Goal: Task Accomplishment & Management: Use online tool/utility

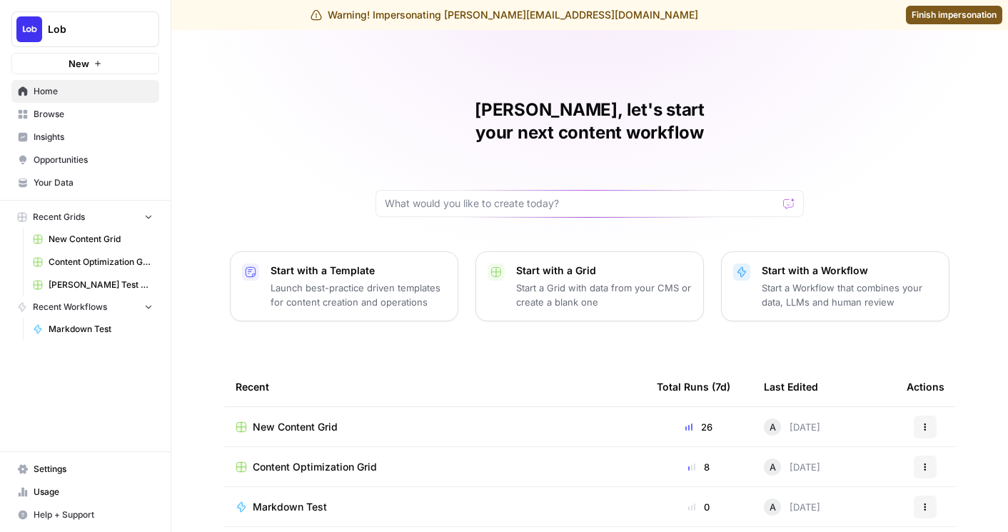
click at [929, 12] on span "Finish impersonation" at bounding box center [953, 15] width 85 height 13
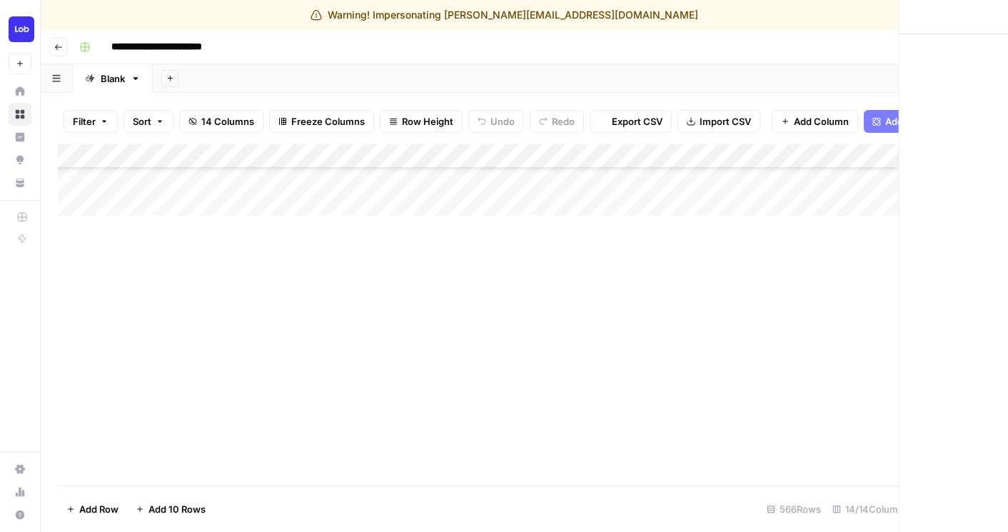
scroll to position [413, 0]
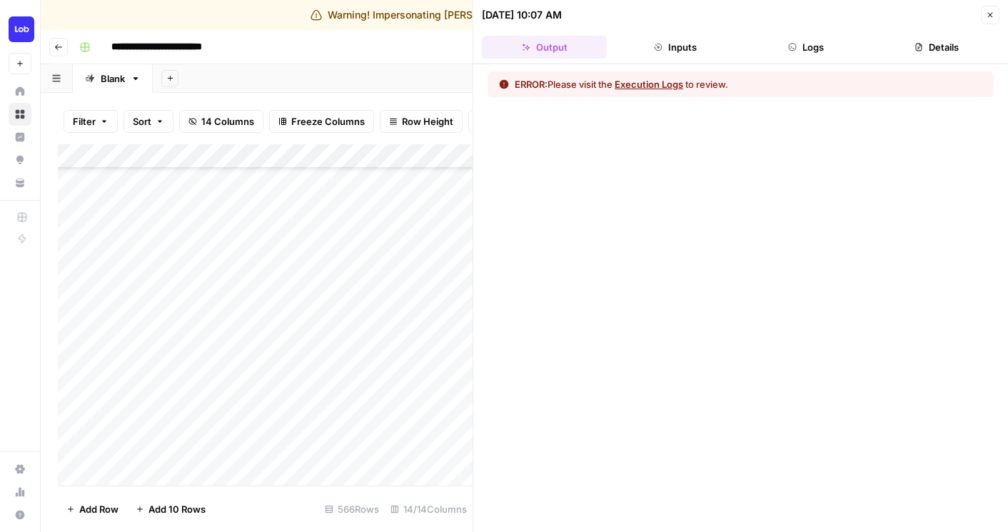
click at [815, 51] on button "Logs" at bounding box center [806, 47] width 125 height 23
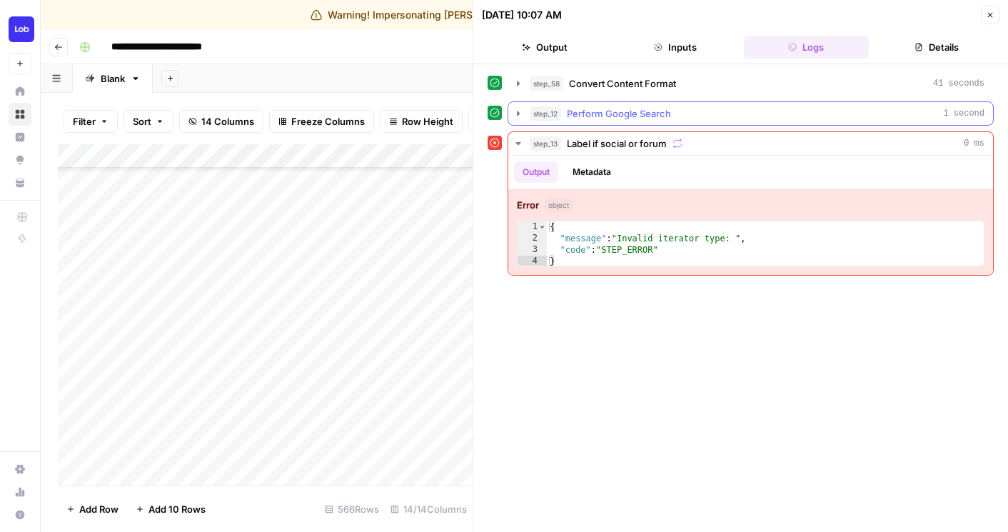
click at [662, 111] on span "Perform Google Search" at bounding box center [619, 113] width 104 height 14
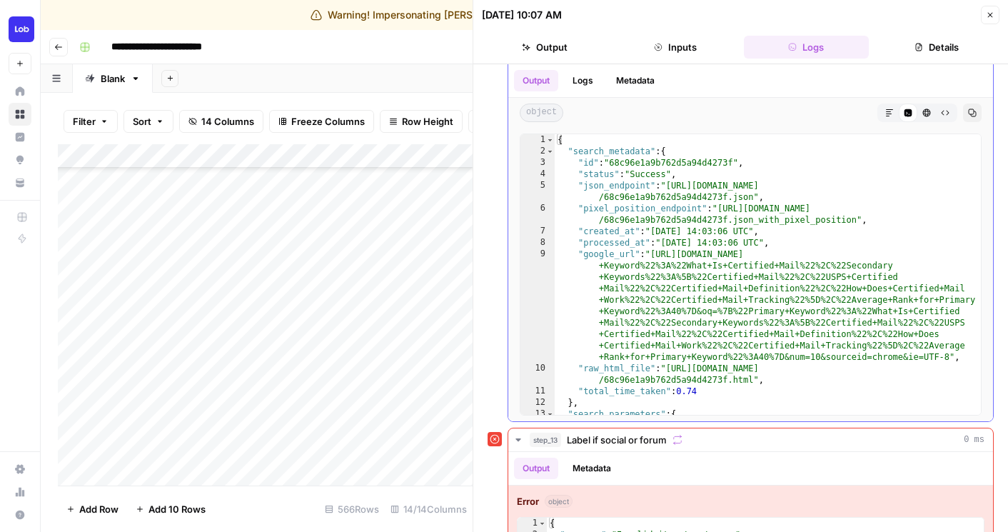
scroll to position [0, 0]
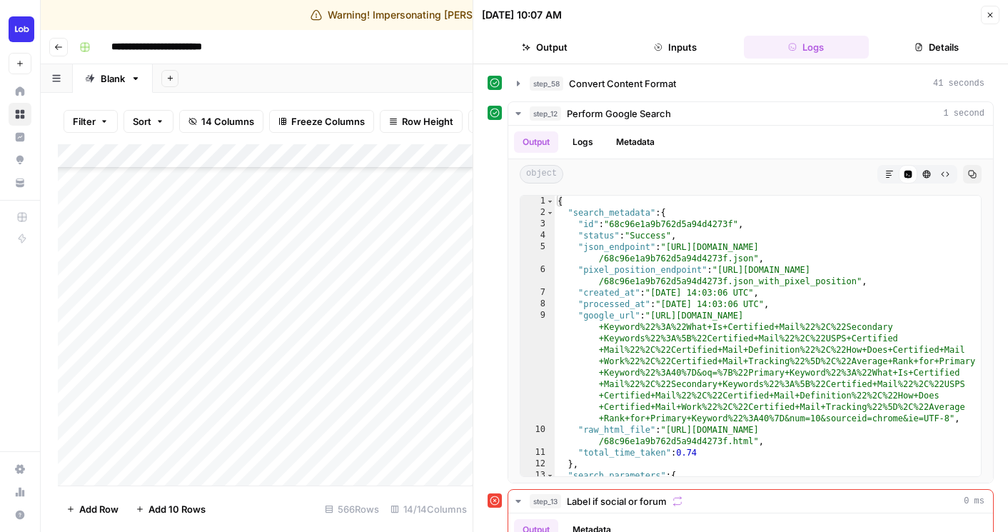
click at [660, 58] on button "Inputs" at bounding box center [674, 47] width 125 height 23
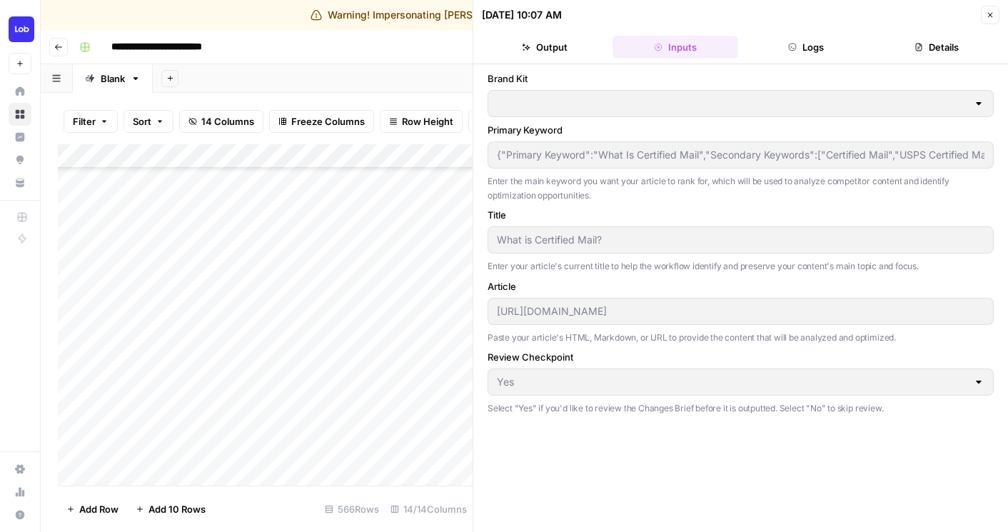
type input "Lob"
drag, startPoint x: 985, startPoint y: 16, endPoint x: 978, endPoint y: 24, distance: 10.7
click at [986, 16] on icon "button" at bounding box center [990, 15] width 9 height 9
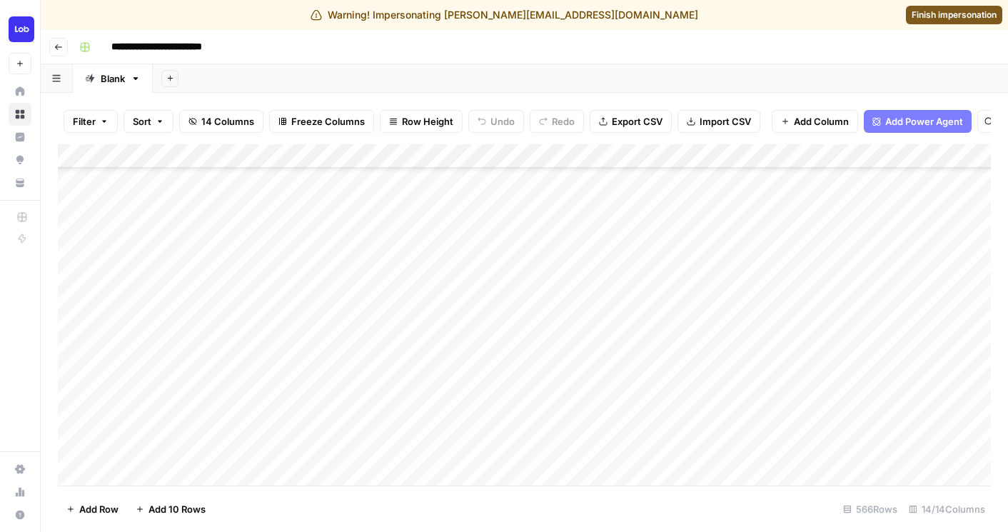
scroll to position [194, 0]
click at [500, 422] on div "Add Column" at bounding box center [524, 314] width 933 height 341
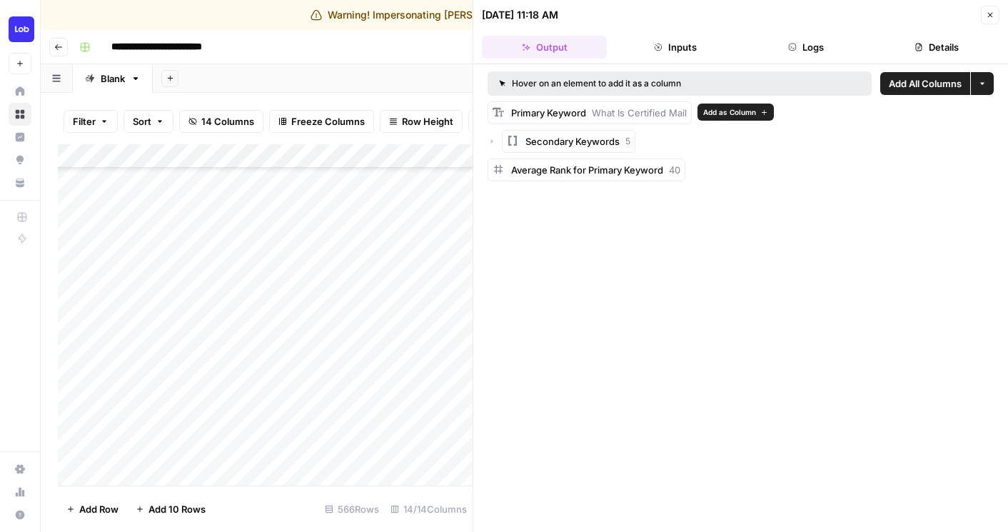
click at [751, 111] on span "Add as Column" at bounding box center [729, 111] width 53 height 11
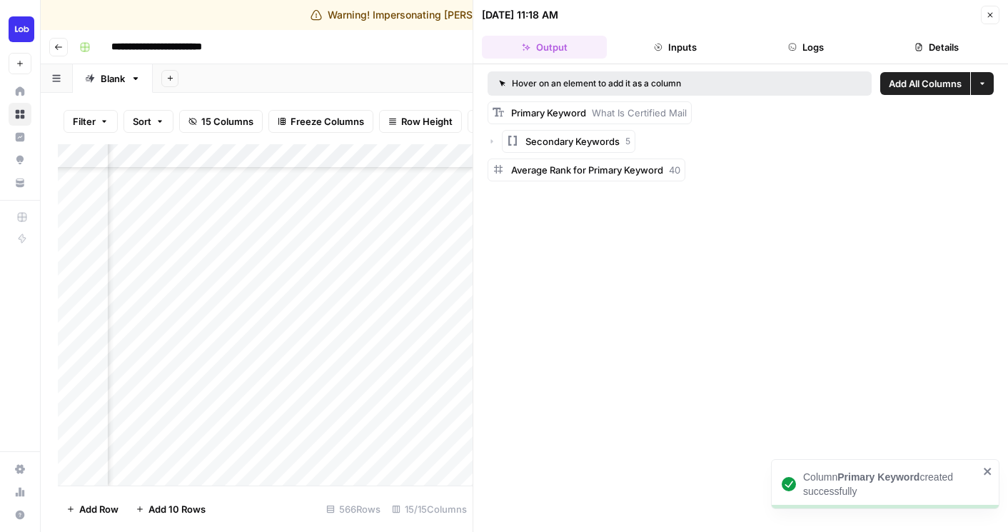
scroll to position [194, 296]
click at [988, 19] on button "Close" at bounding box center [990, 15] width 19 height 19
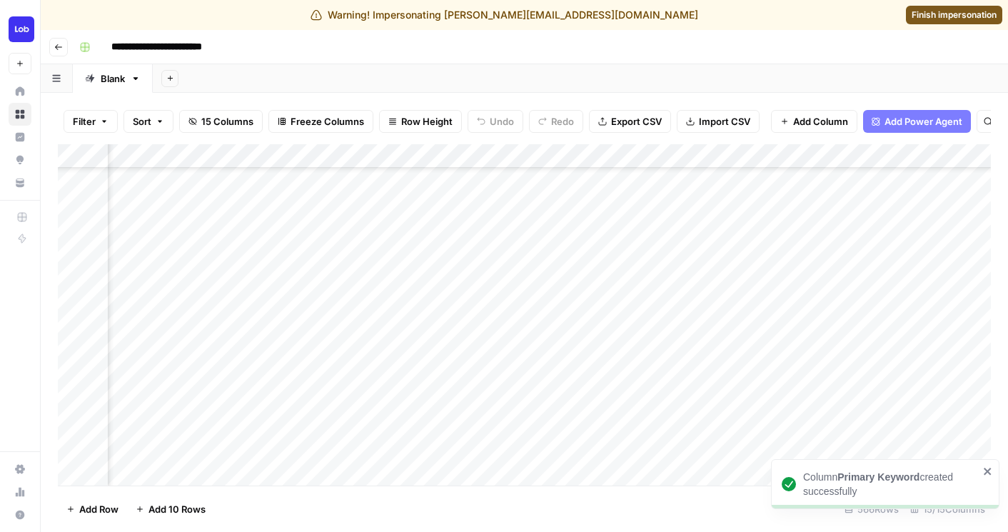
click at [519, 153] on div "Add Column" at bounding box center [524, 314] width 933 height 341
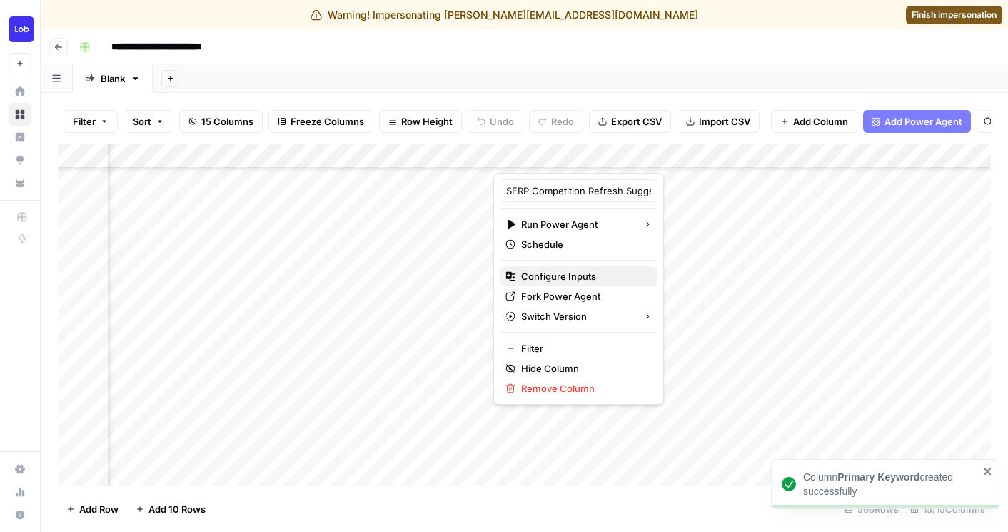
click at [534, 273] on span "Configure Inputs" at bounding box center [583, 276] width 125 height 14
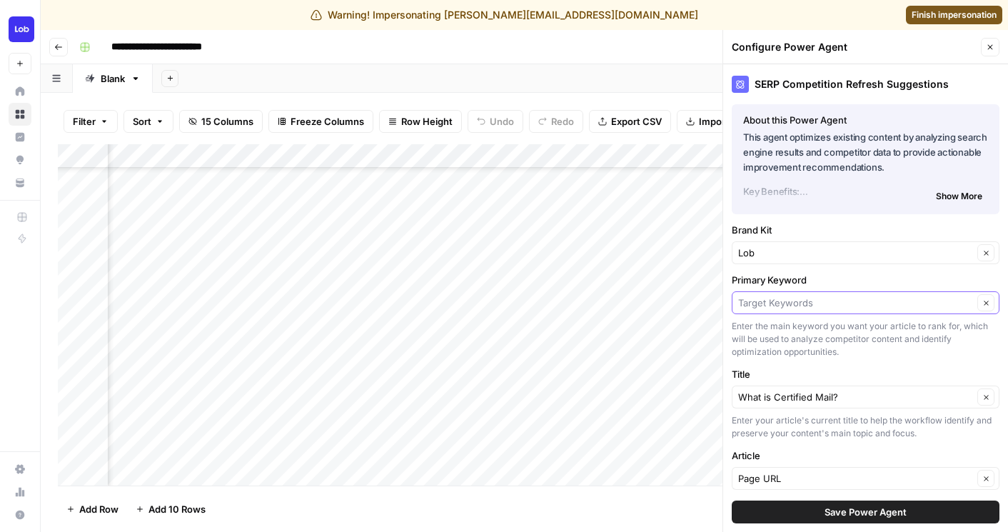
click at [785, 296] on input "Primary Keyword" at bounding box center [855, 302] width 235 height 14
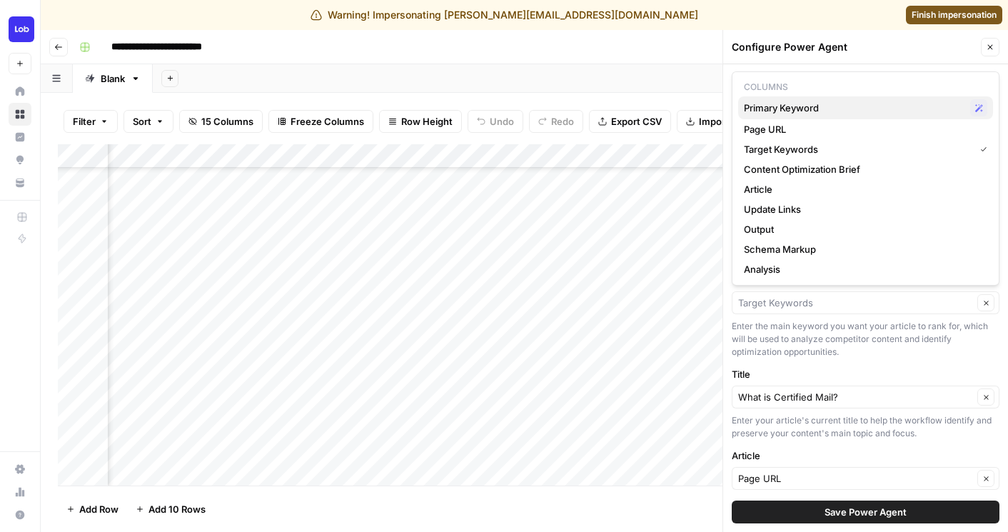
click at [776, 106] on span "Primary Keyword" at bounding box center [854, 108] width 221 height 14
type input "Primary Keyword"
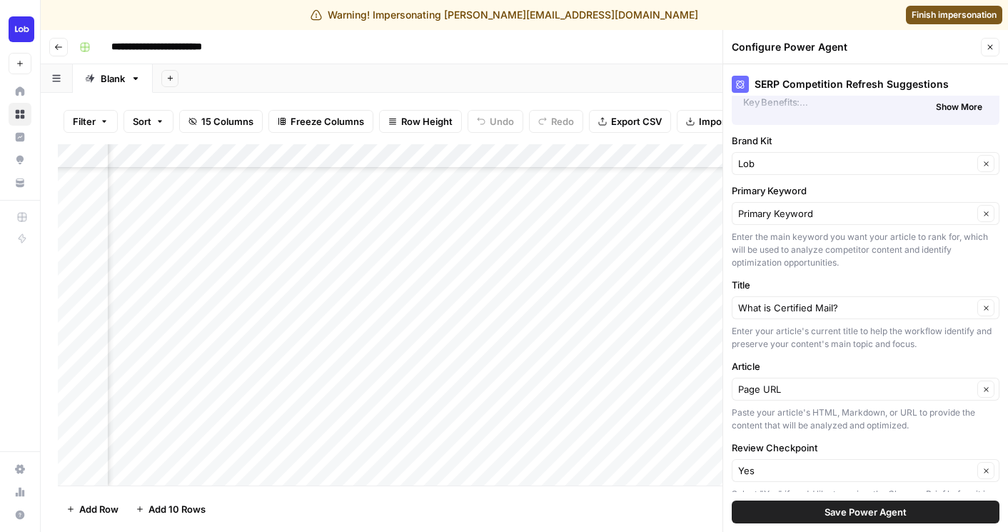
scroll to position [143, 0]
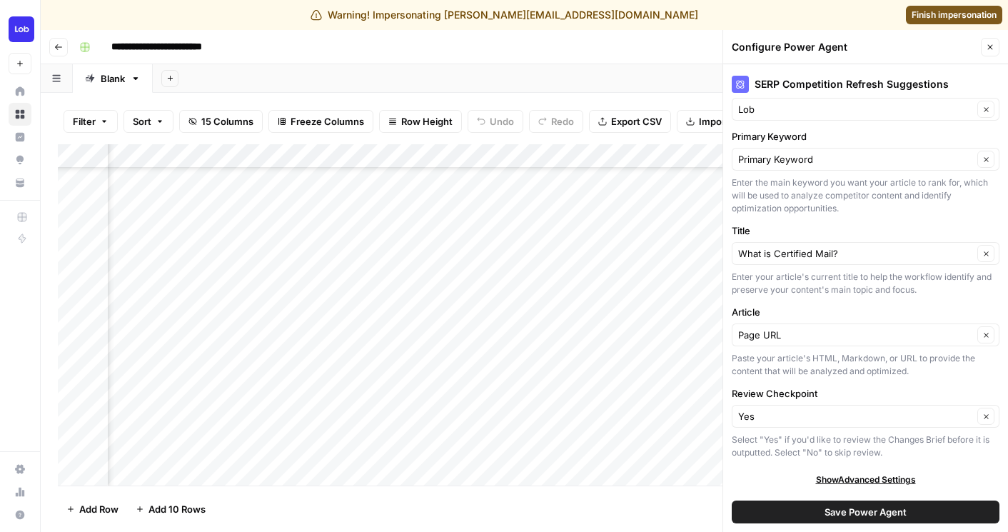
click at [850, 515] on span "Save Power Agent" at bounding box center [865, 512] width 82 height 14
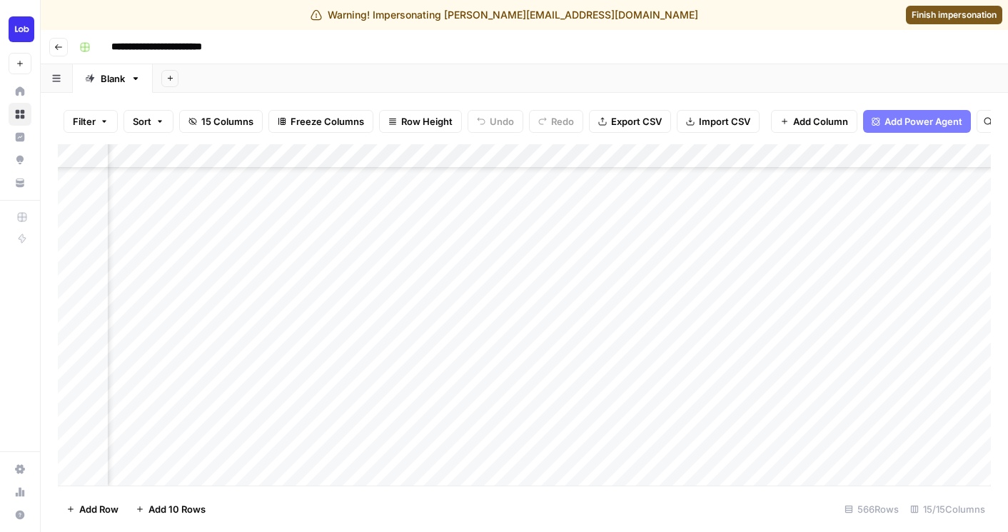
scroll to position [194, 256]
click at [824, 152] on div "Add Column" at bounding box center [524, 314] width 933 height 341
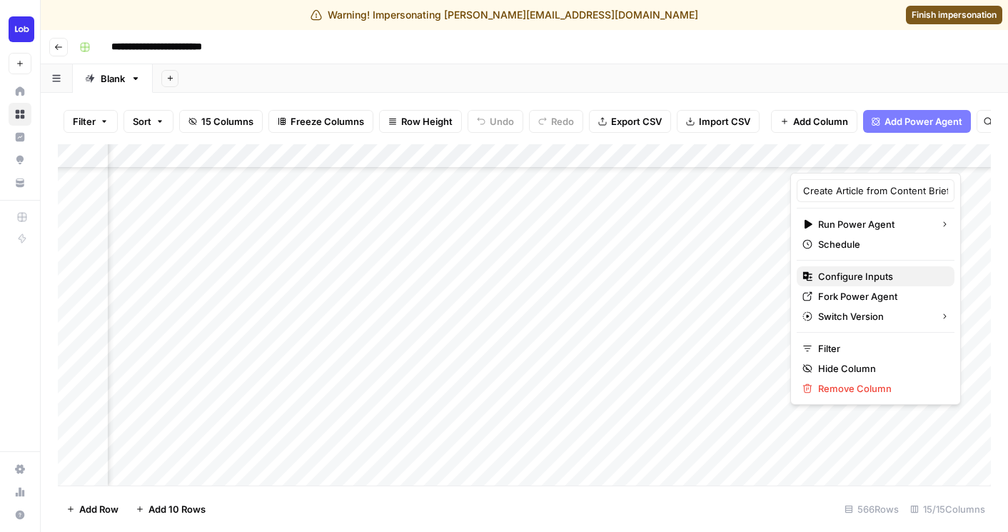
click at [825, 275] on span "Configure Inputs" at bounding box center [880, 276] width 125 height 14
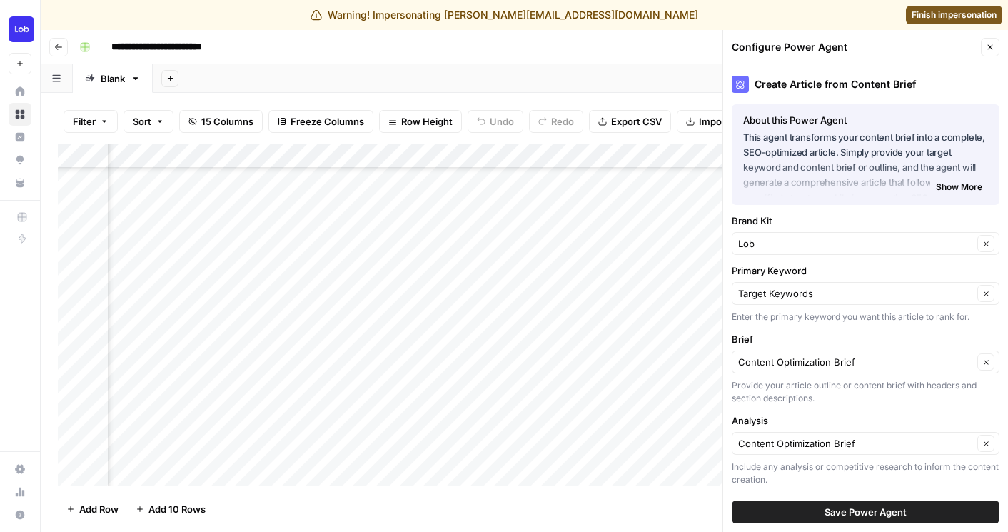
click at [798, 304] on div "Target Keywords Clear" at bounding box center [865, 293] width 268 height 23
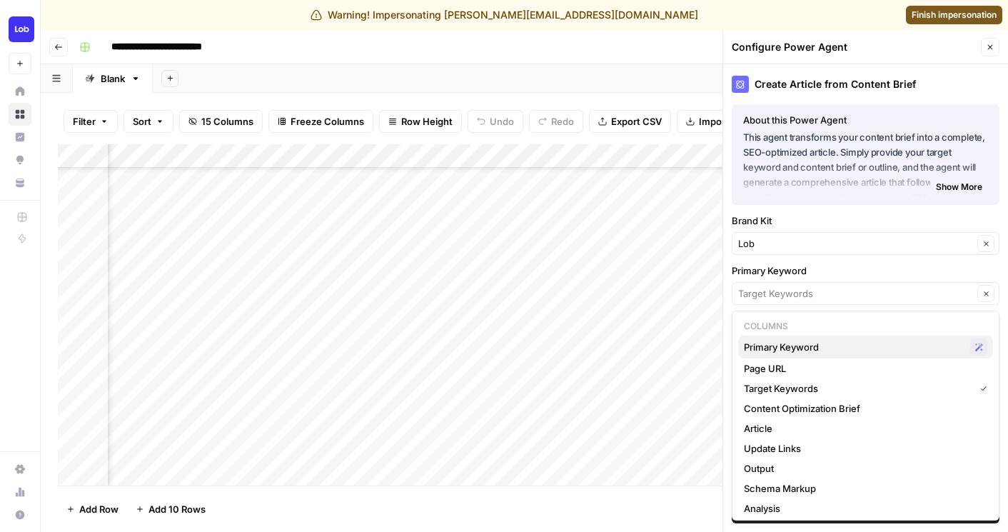
click at [800, 345] on span "Primary Keyword" at bounding box center [854, 347] width 221 height 14
type input "Primary Keyword"
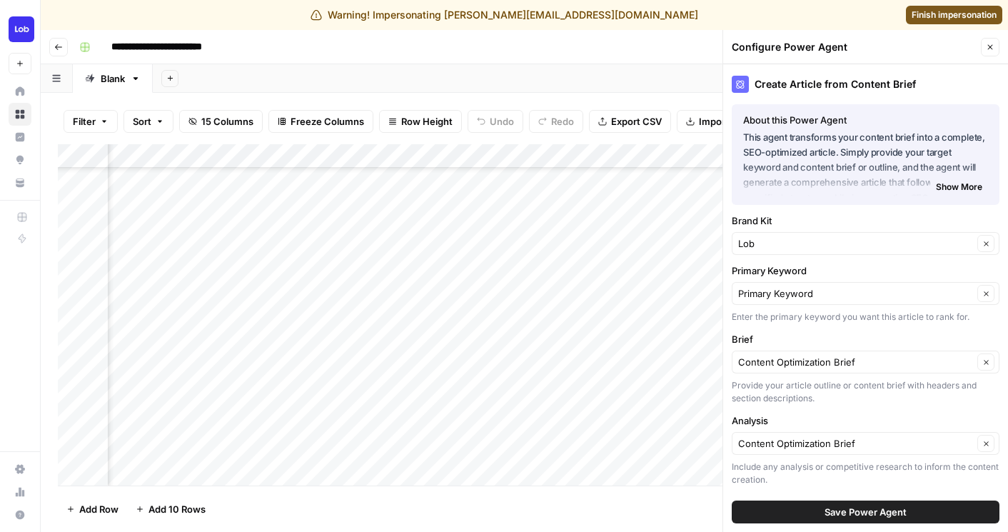
click at [861, 517] on span "Save Power Agent" at bounding box center [865, 512] width 82 height 14
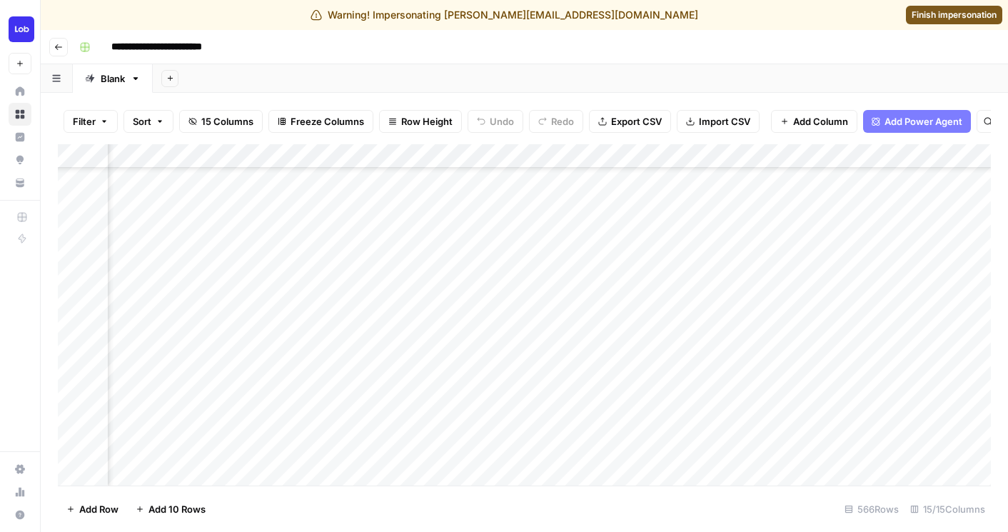
scroll to position [194, 774]
click at [579, 156] on div "Add Column" at bounding box center [524, 314] width 933 height 341
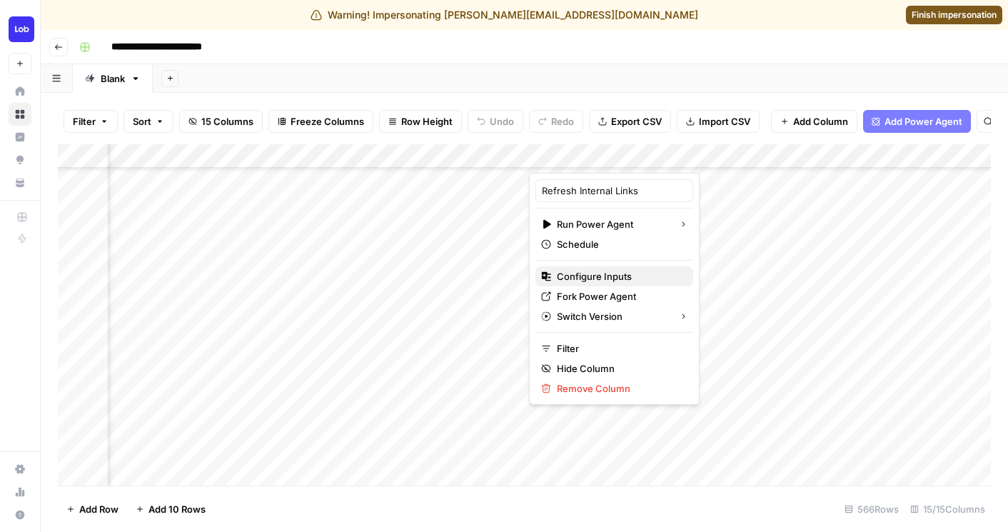
click at [582, 275] on span "Configure Inputs" at bounding box center [619, 276] width 125 height 14
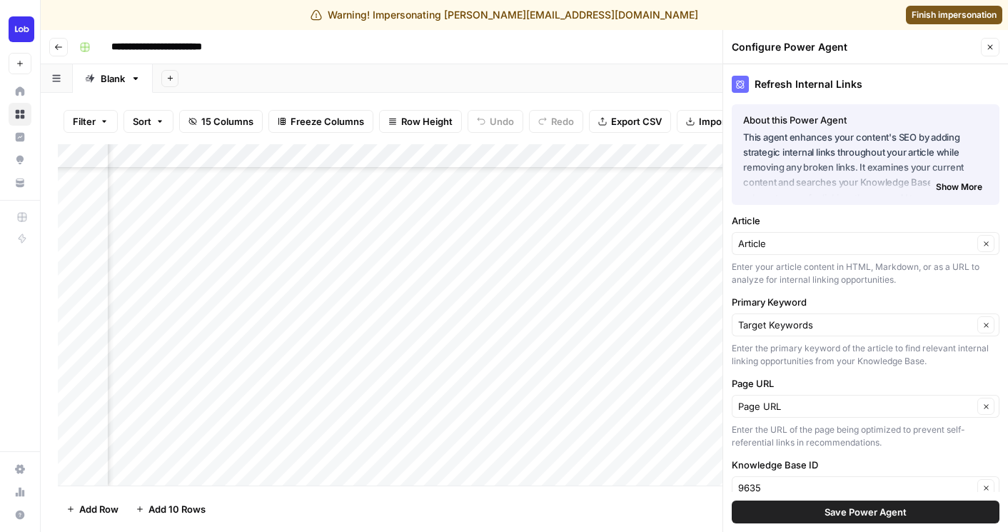
scroll to position [121, 0]
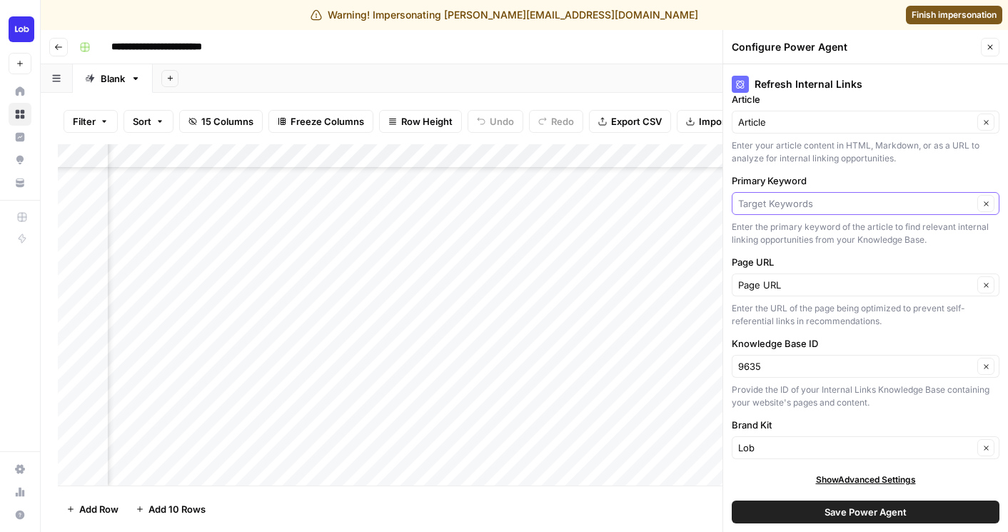
click at [828, 203] on input "Primary Keyword" at bounding box center [855, 203] width 235 height 14
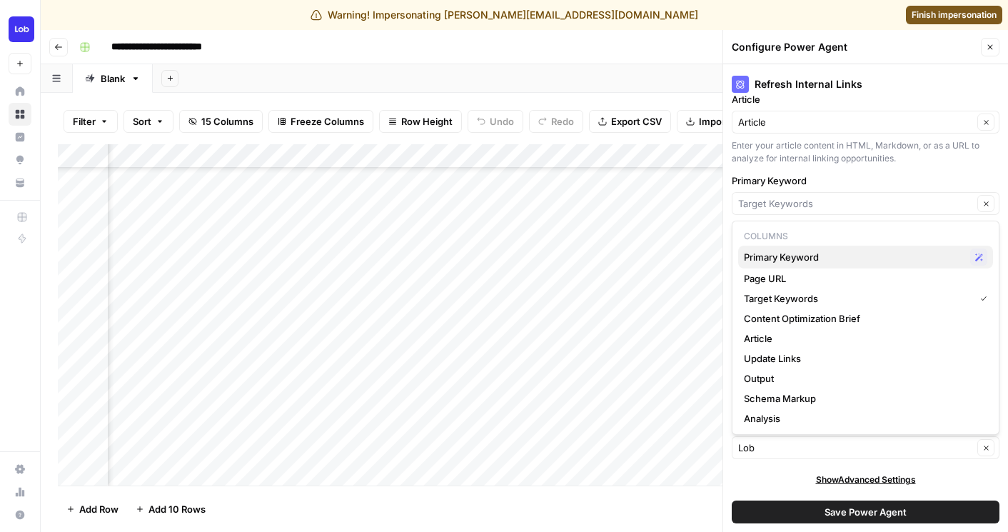
click at [812, 255] on span "Primary Keyword" at bounding box center [854, 257] width 221 height 14
type input "Primary Keyword"
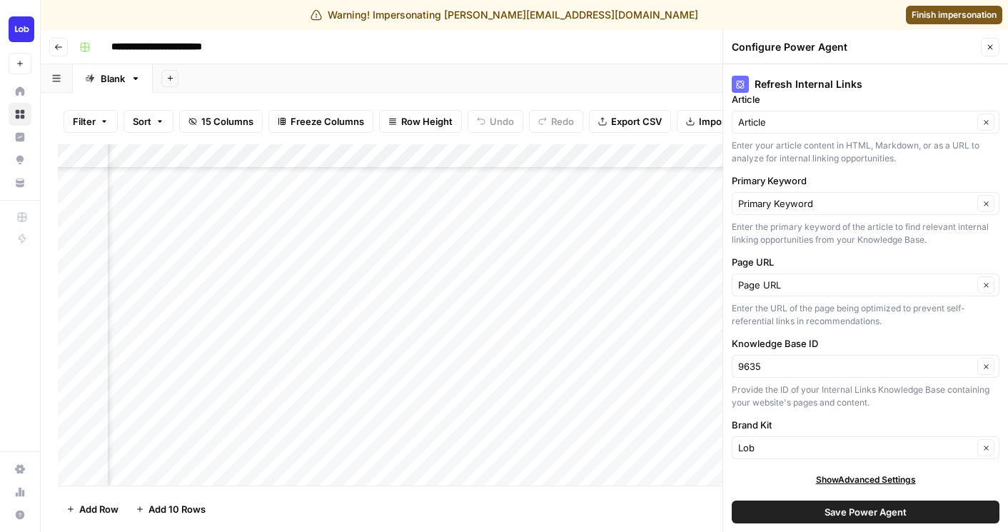
click at [861, 505] on span "Save Power Agent" at bounding box center [865, 512] width 82 height 14
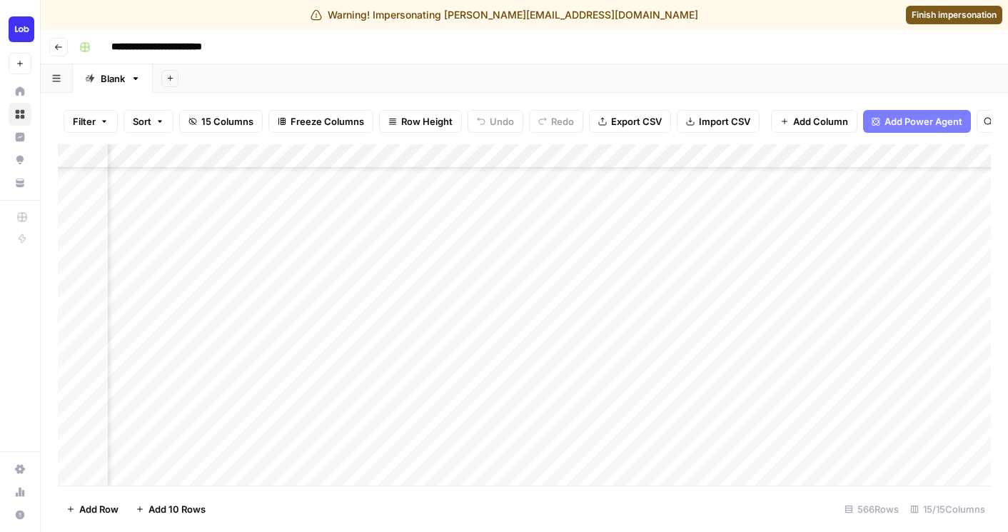
click at [831, 157] on div "Add Column" at bounding box center [524, 314] width 933 height 341
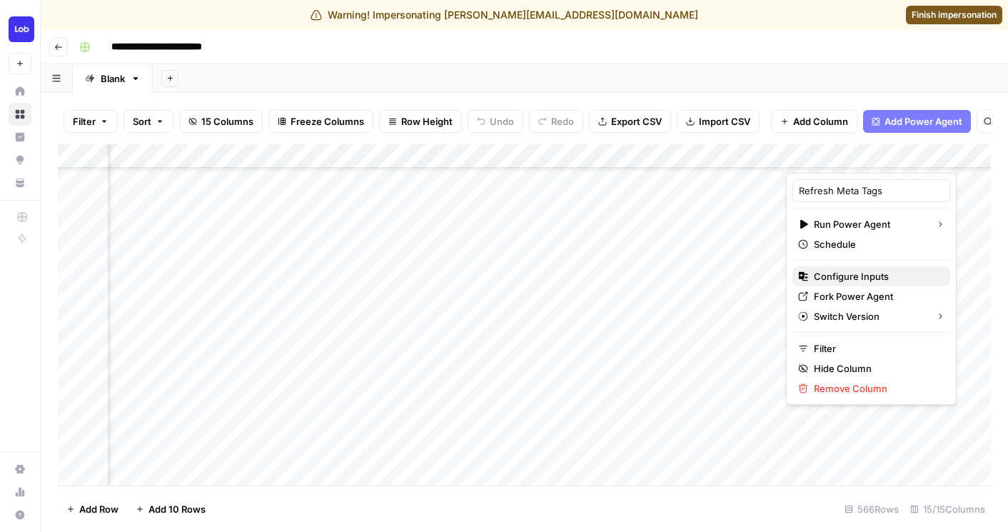
click at [833, 275] on span "Configure Inputs" at bounding box center [876, 276] width 125 height 14
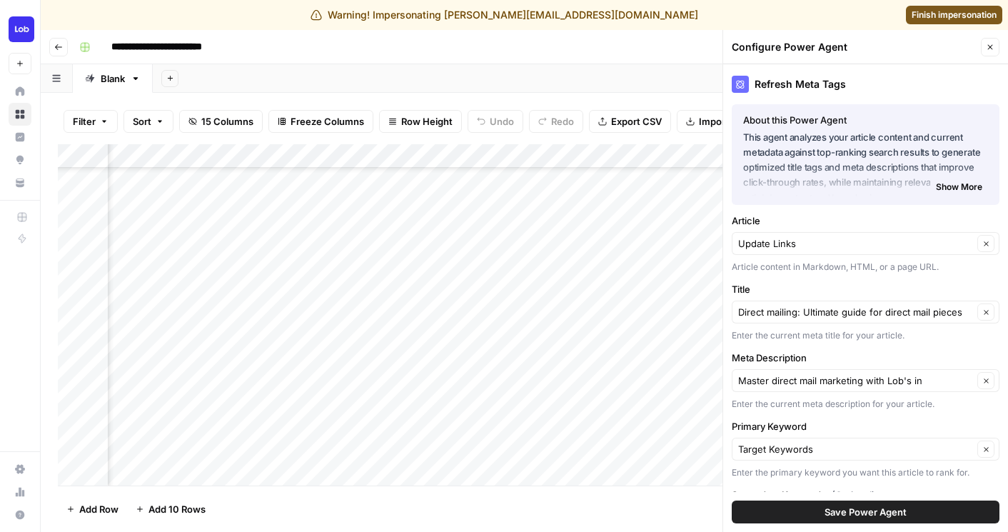
scroll to position [151, 0]
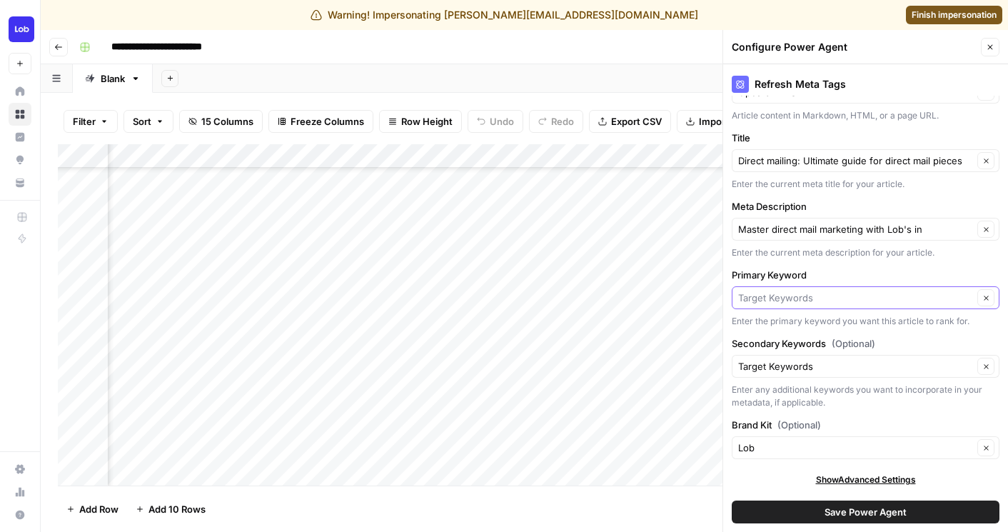
click at [788, 299] on input "Primary Keyword" at bounding box center [855, 297] width 235 height 14
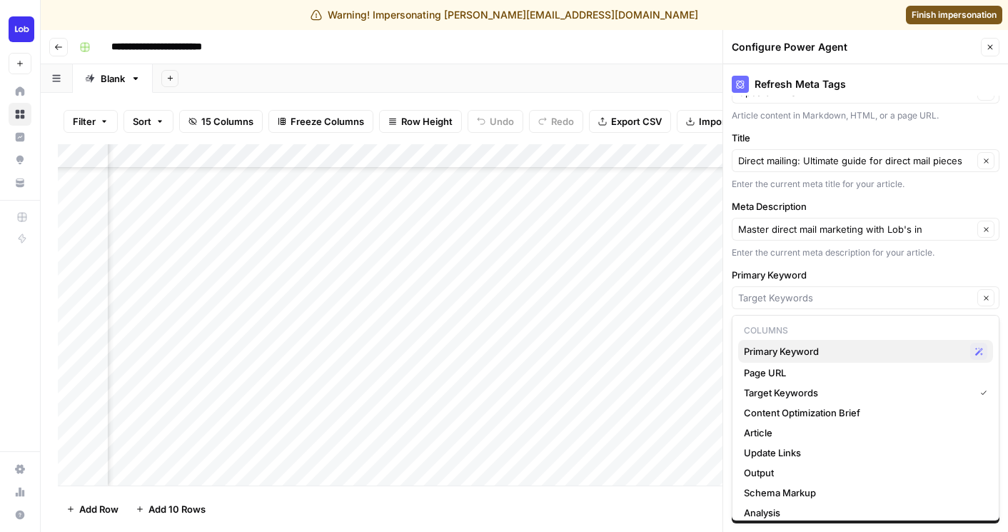
click at [784, 357] on span "Primary Keyword" at bounding box center [854, 351] width 221 height 14
type input "Primary Keyword"
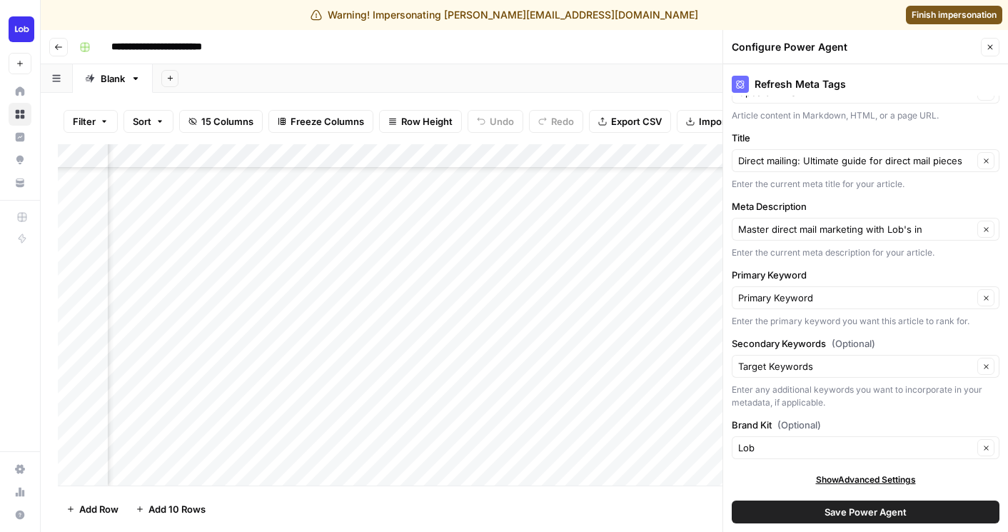
scroll to position [194, 230]
click at [265, 181] on div "Add Column" at bounding box center [524, 314] width 933 height 341
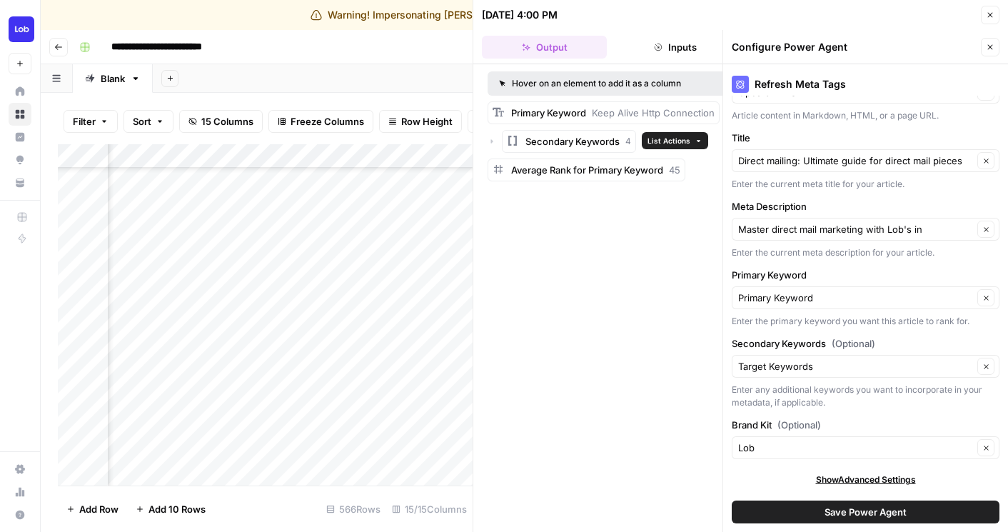
click at [694, 140] on icon "button" at bounding box center [698, 141] width 8 height 8
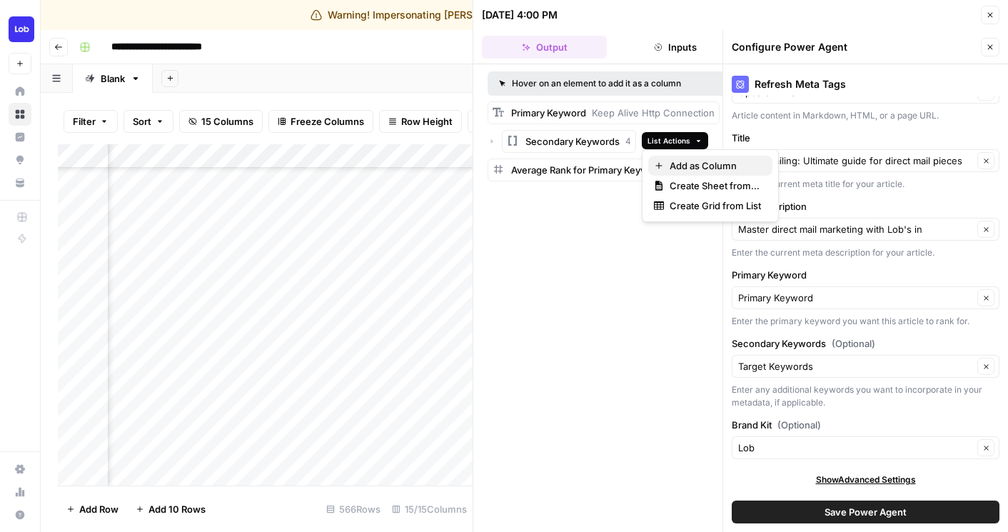
click at [702, 163] on span "Add as Column" at bounding box center [714, 165] width 91 height 14
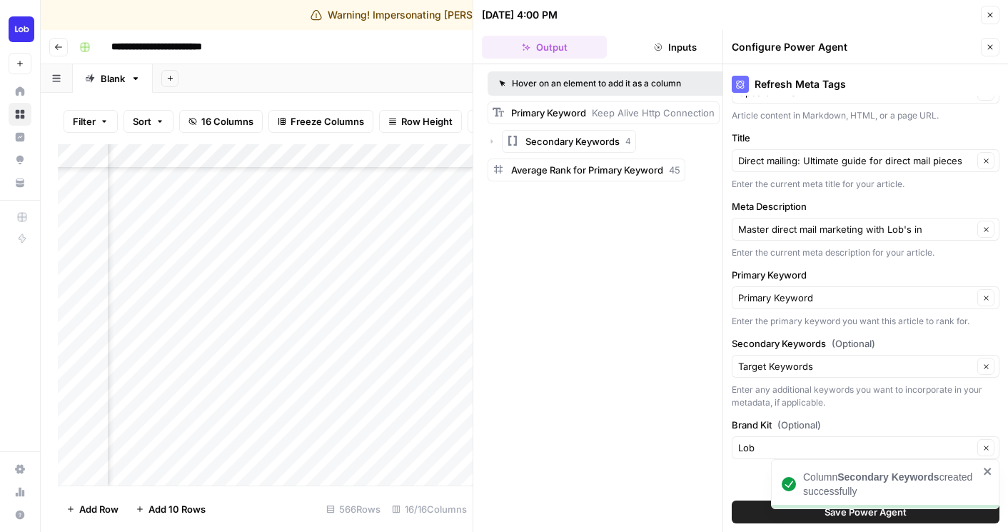
scroll to position [194, 296]
click at [987, 16] on icon "button" at bounding box center [990, 15] width 9 height 9
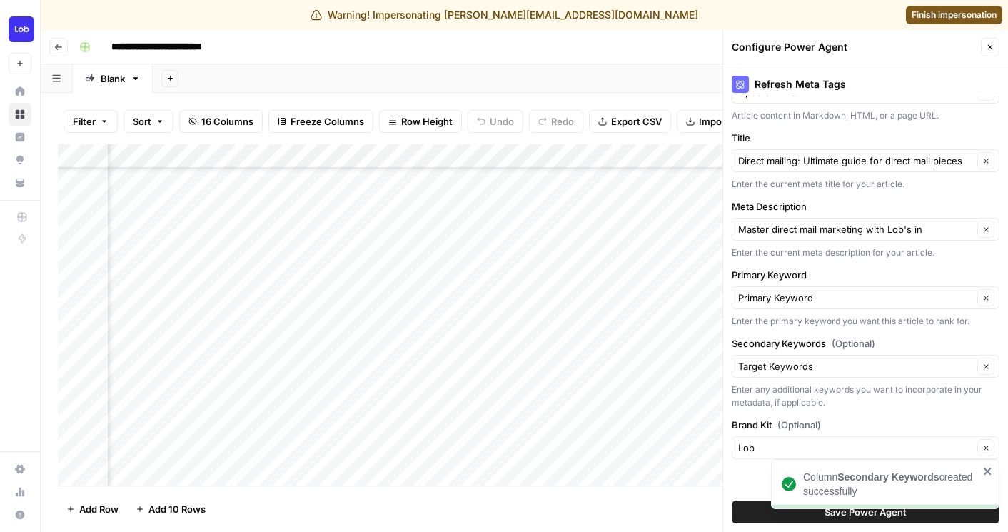
drag, startPoint x: 312, startPoint y: 156, endPoint x: 465, endPoint y: 156, distance: 153.4
click at [465, 156] on div "Add Column" at bounding box center [524, 314] width 933 height 341
click at [572, 147] on div "Add Column" at bounding box center [524, 314] width 933 height 341
click at [550, 293] on span "Remove Column" at bounding box center [583, 296] width 125 height 14
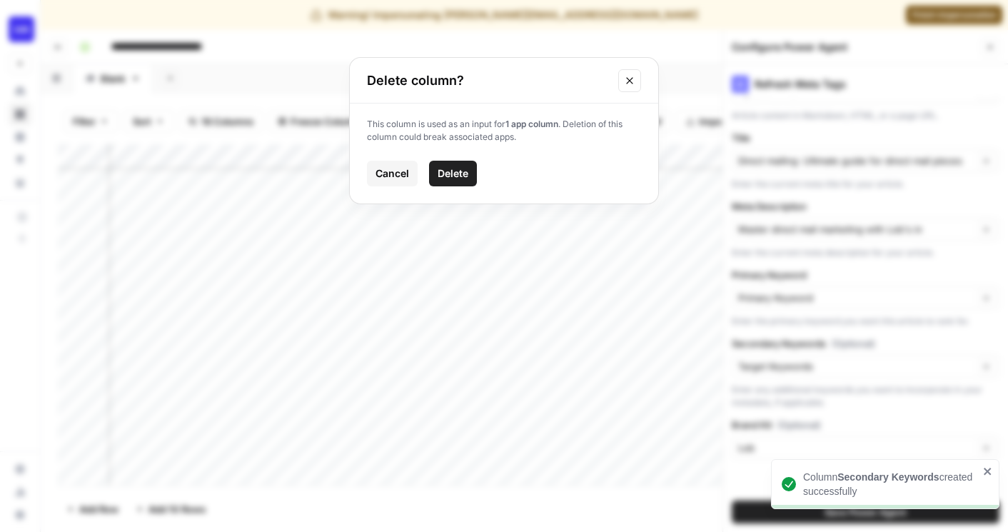
click at [449, 177] on span "Delete" at bounding box center [452, 173] width 31 height 14
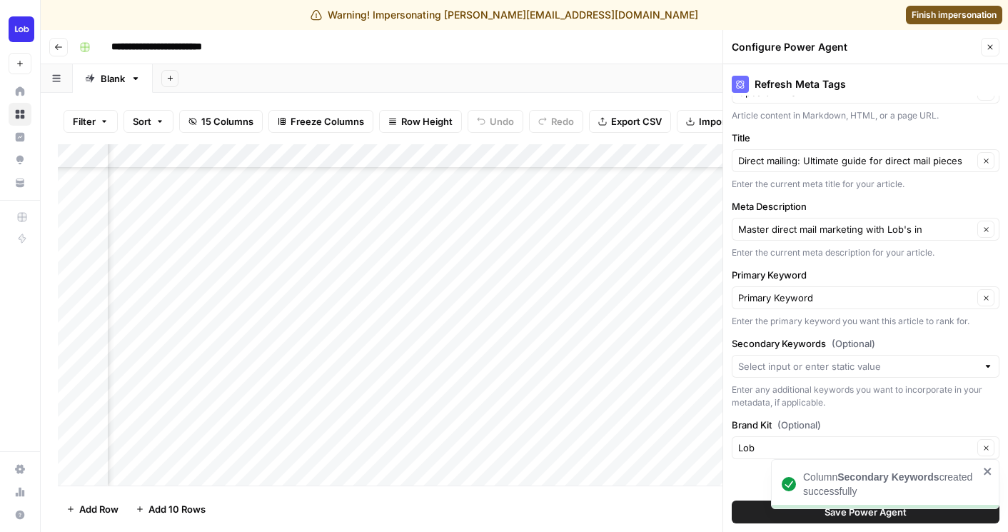
scroll to position [194, 1123]
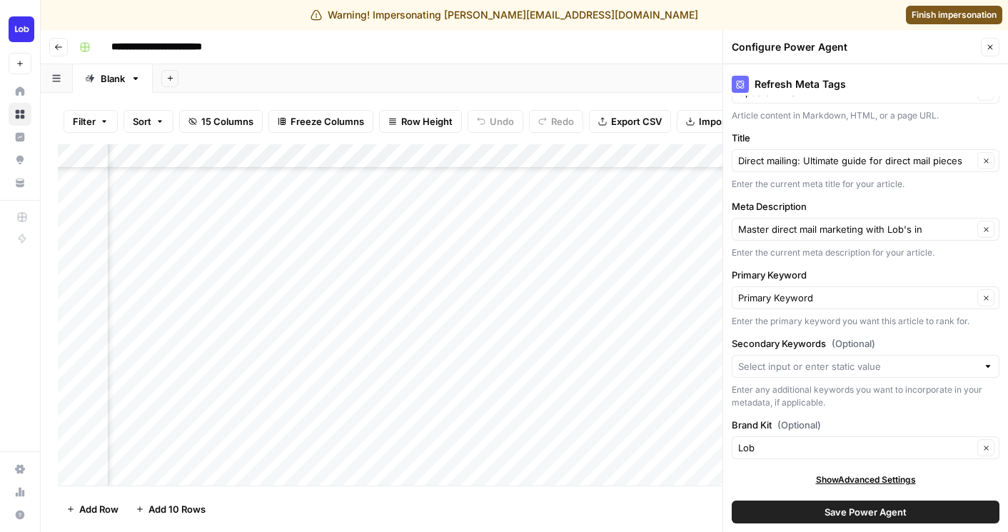
click at [871, 358] on div at bounding box center [865, 366] width 268 height 23
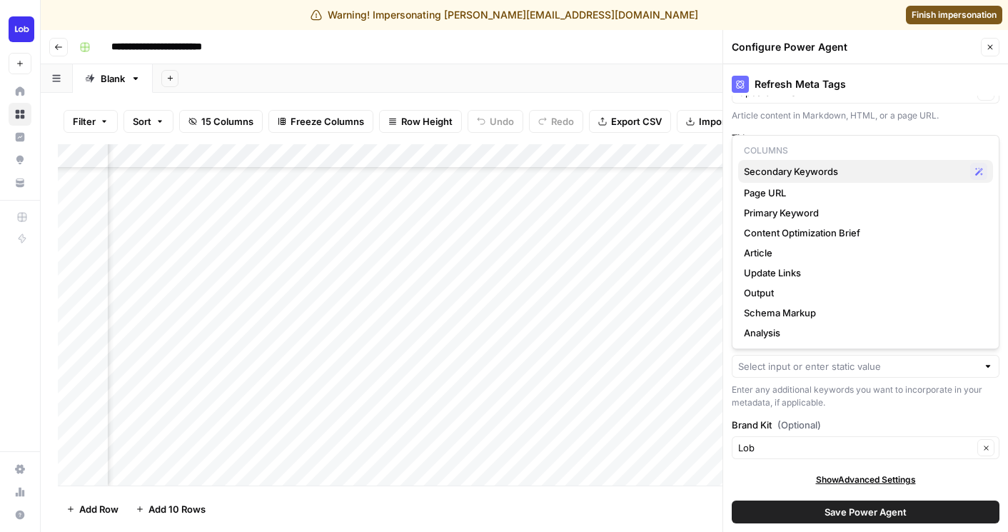
click at [776, 165] on span "Secondary Keywords" at bounding box center [854, 171] width 221 height 14
type input "Secondary Keywords"
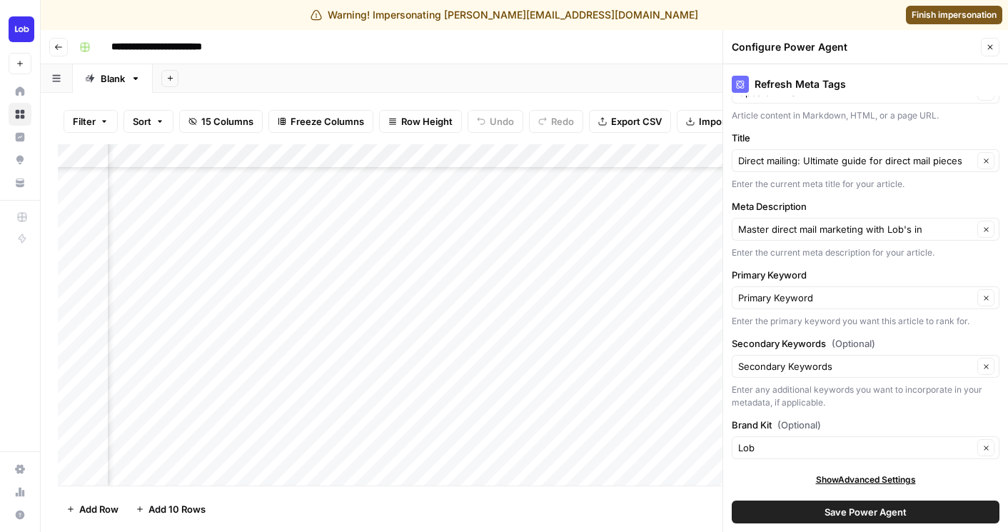
click at [884, 507] on span "Save Power Agent" at bounding box center [865, 512] width 82 height 14
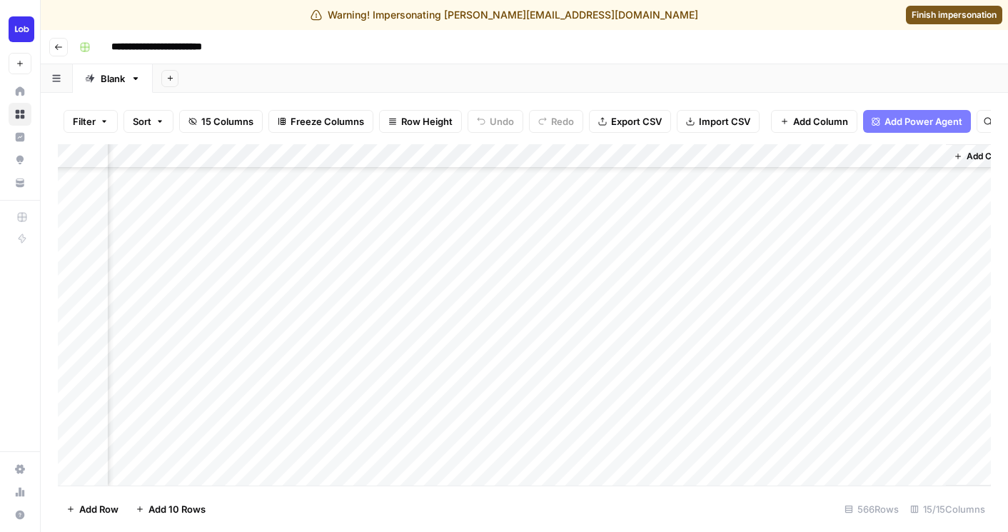
scroll to position [194, 1517]
click at [568, 152] on div "Add Column" at bounding box center [524, 314] width 933 height 341
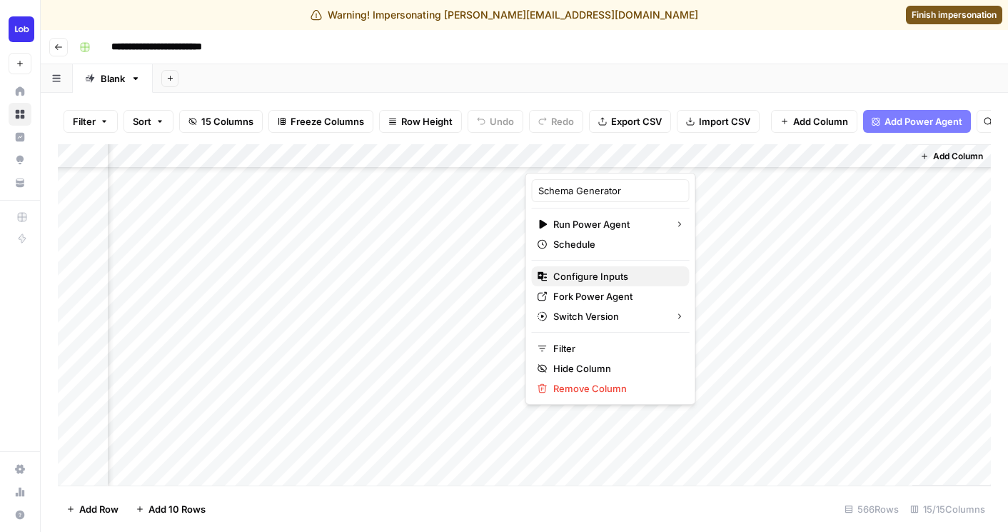
click at [576, 278] on span "Configure Inputs" at bounding box center [615, 276] width 125 height 14
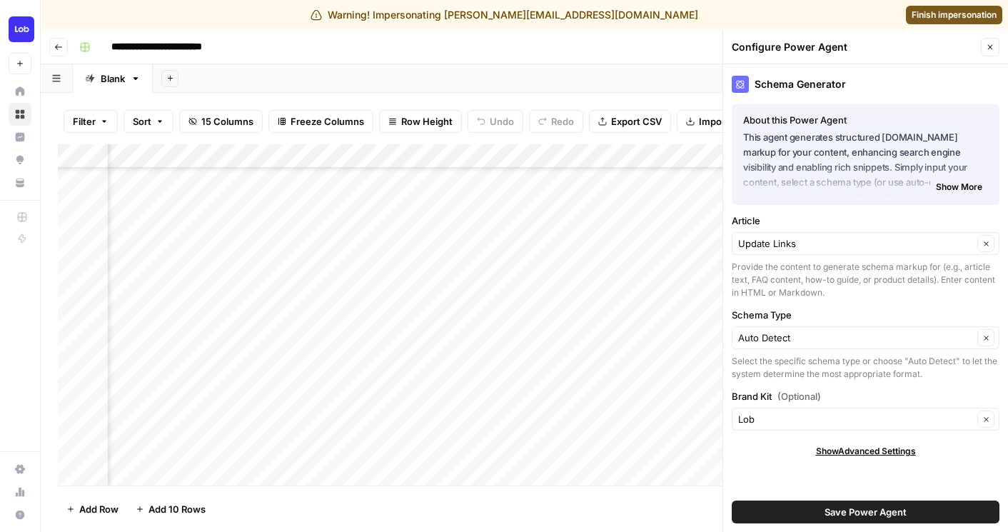
click at [993, 45] on icon "button" at bounding box center [990, 47] width 9 height 9
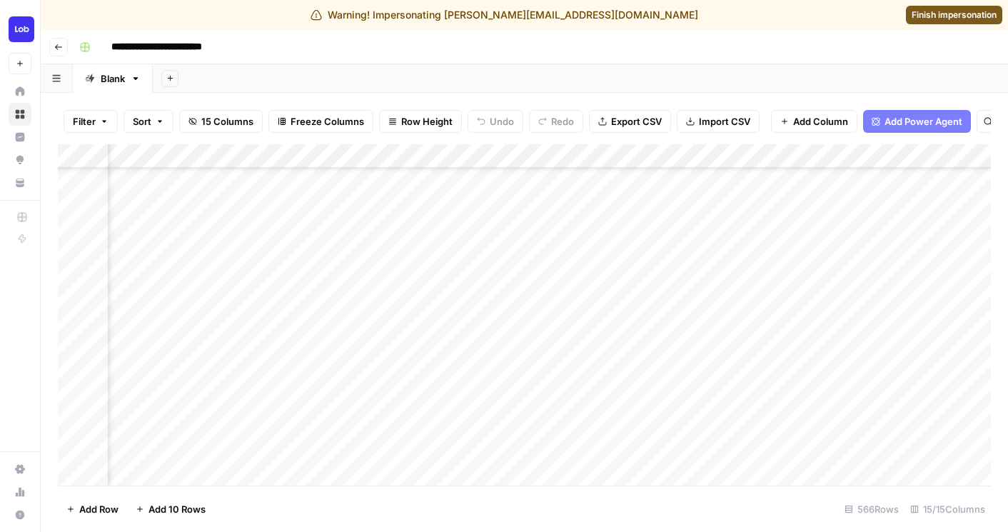
scroll to position [194, 0]
click at [945, 16] on span "Finish impersonation" at bounding box center [953, 15] width 85 height 13
